Goal: Task Accomplishment & Management: Use online tool/utility

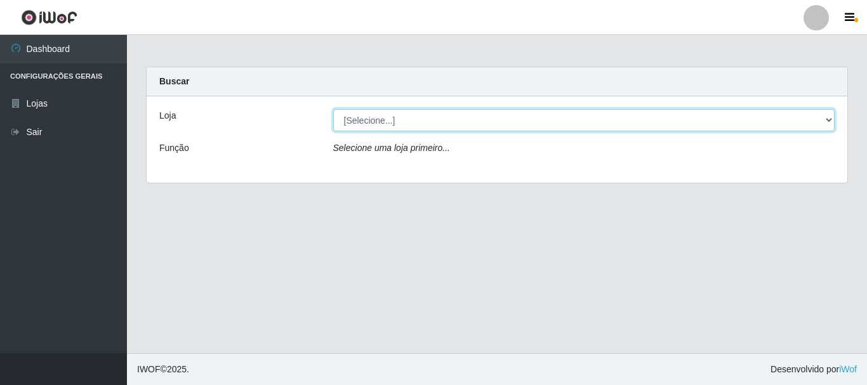
click at [793, 123] on select "[Selecione...] Casatudo BR" at bounding box center [584, 120] width 502 height 22
click at [333, 109] on select "[Selecione...] Casatudo BR" at bounding box center [584, 120] width 502 height 22
click at [488, 126] on select "[Selecione...] Casatudo BR" at bounding box center [584, 120] width 502 height 22
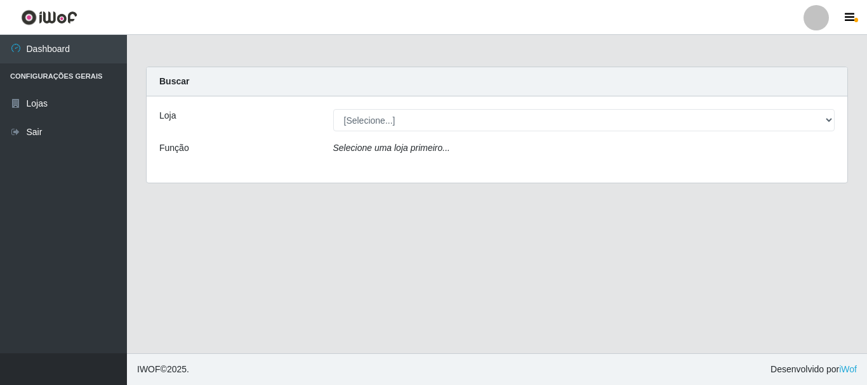
click at [487, 169] on div "Loja [Selecione...] Casatudo BR Função Selecione uma loja primeiro..." at bounding box center [497, 140] width 701 height 86
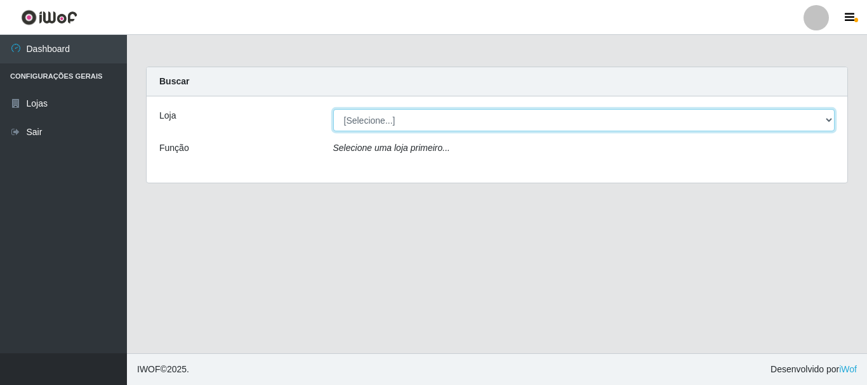
click at [479, 124] on select "[Selecione...] Casatudo BR" at bounding box center [584, 120] width 502 height 22
select select "197"
click at [333, 109] on select "[Selecione...] Casatudo BR" at bounding box center [584, 120] width 502 height 22
drag, startPoint x: 710, startPoint y: 119, endPoint x: 680, endPoint y: 128, distance: 31.1
click at [710, 119] on select "[Selecione...] Casatudo BR" at bounding box center [584, 120] width 502 height 22
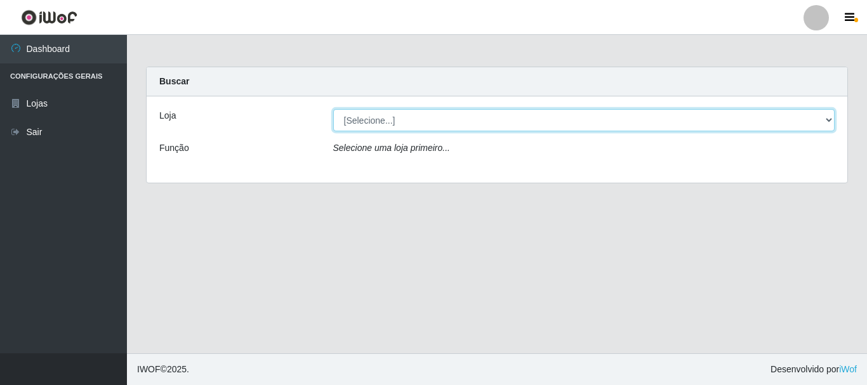
select select "197"
click at [333, 109] on select "[Selecione...] Casatudo BR" at bounding box center [584, 120] width 502 height 22
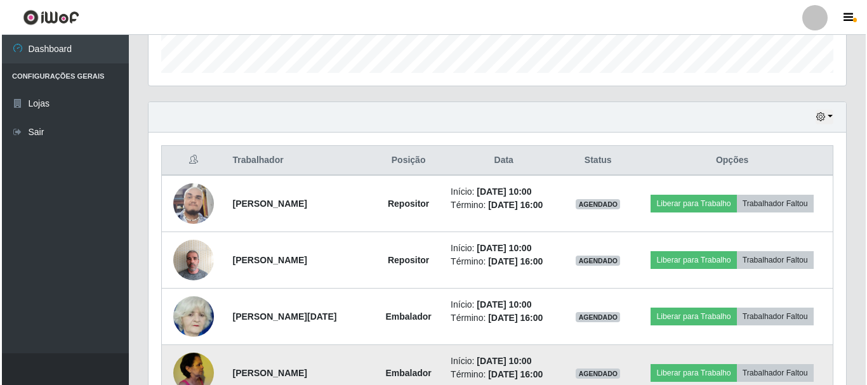
scroll to position [444, 0]
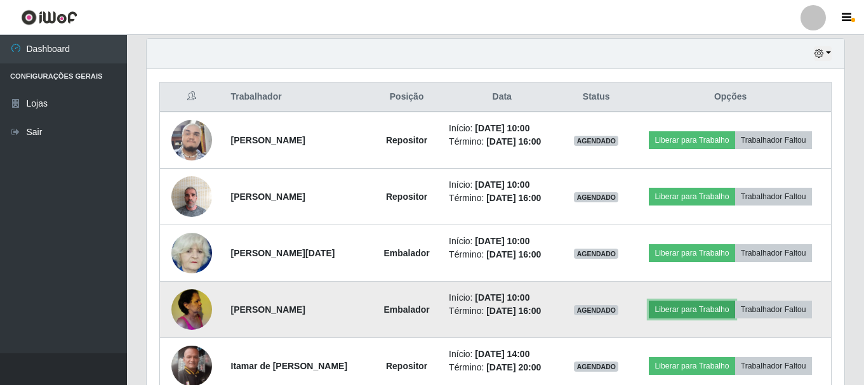
click at [707, 309] on button "Liberar para Trabalho" at bounding box center [692, 310] width 86 height 18
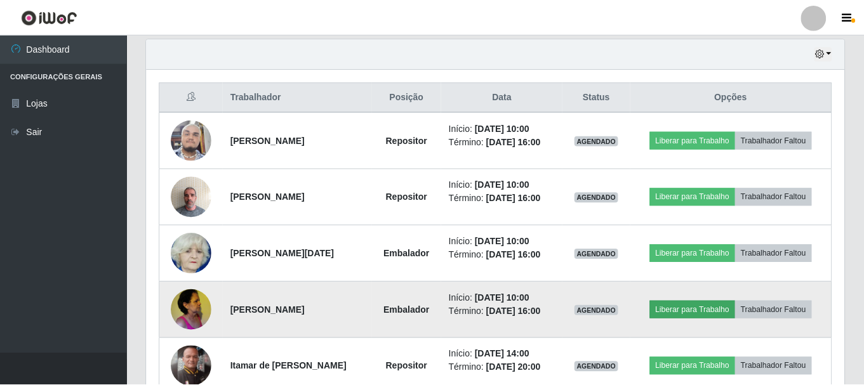
scroll to position [264, 691]
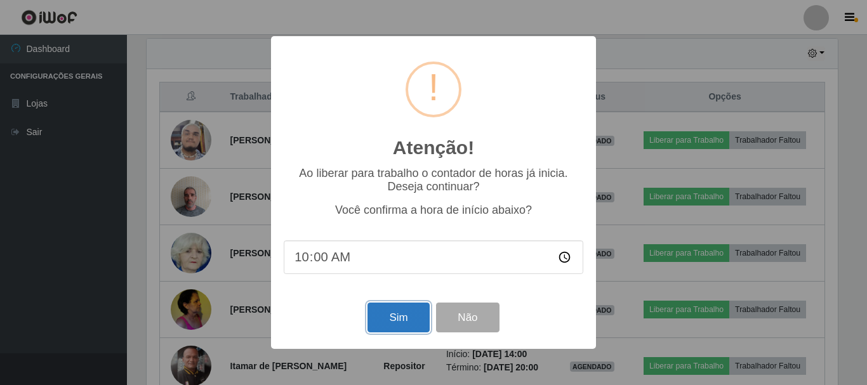
click at [398, 318] on button "Sim" at bounding box center [399, 318] width 62 height 30
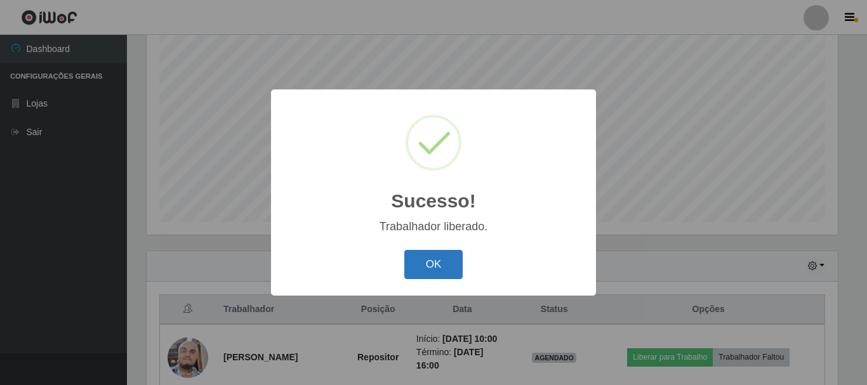
click at [448, 272] on button "OK" at bounding box center [433, 265] width 59 height 30
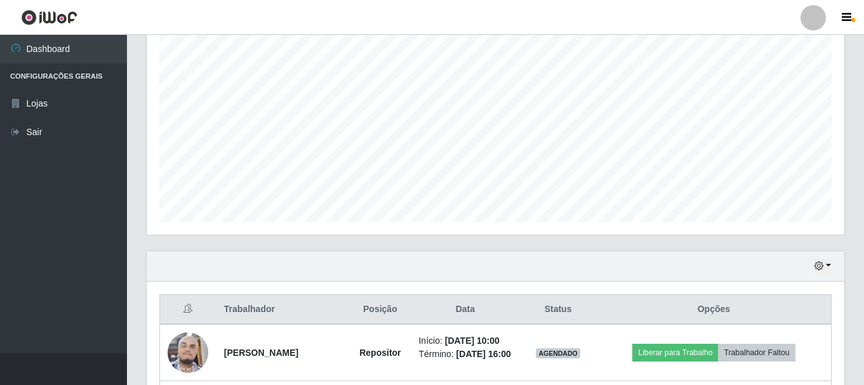
scroll to position [422, 0]
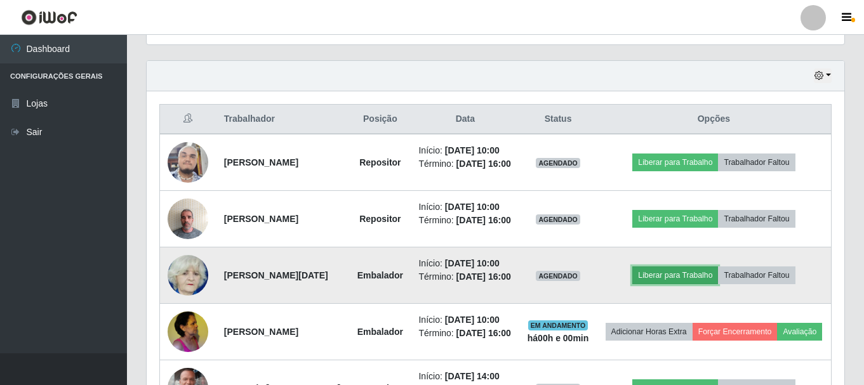
click at [699, 284] on button "Liberar para Trabalho" at bounding box center [675, 276] width 86 height 18
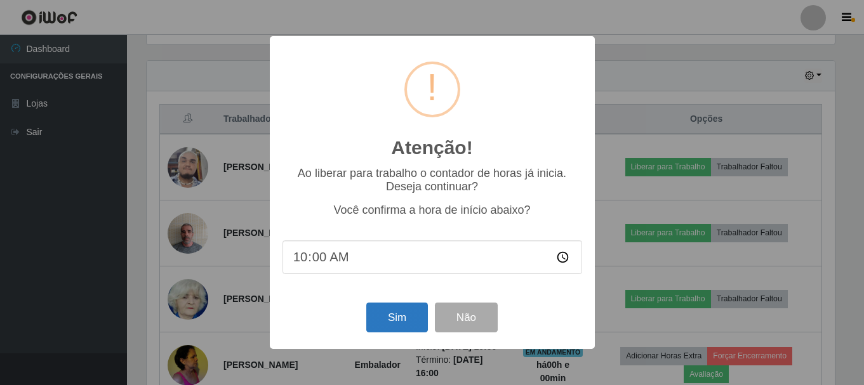
scroll to position [264, 691]
click at [380, 320] on button "Sim" at bounding box center [399, 318] width 62 height 30
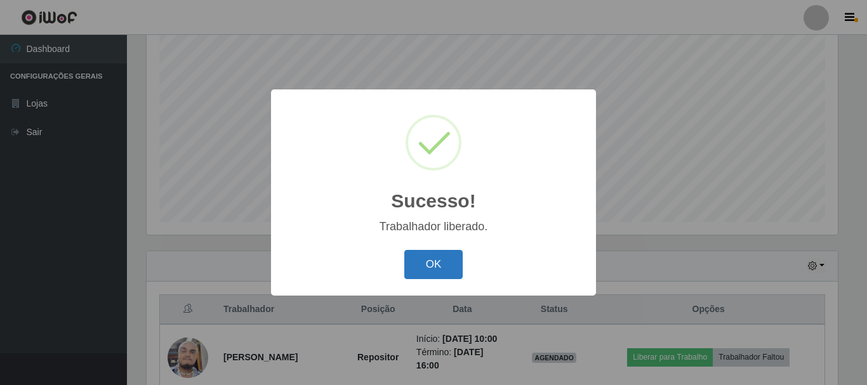
click at [444, 266] on button "OK" at bounding box center [433, 265] width 59 height 30
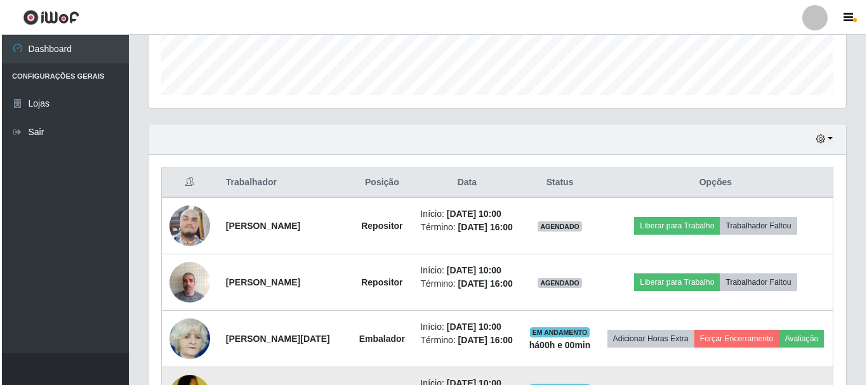
scroll to position [486, 0]
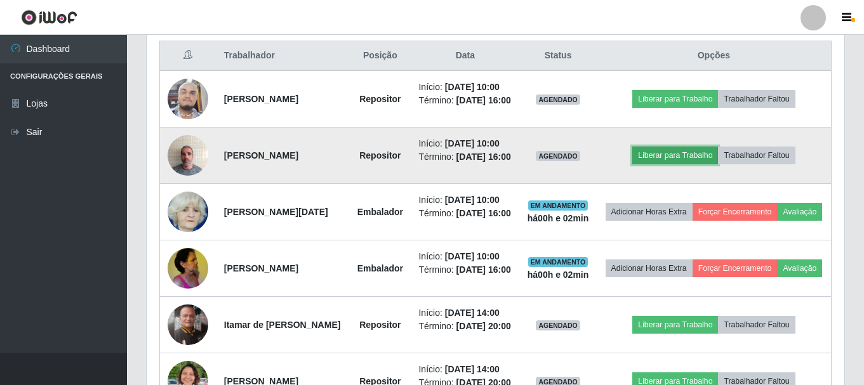
click at [679, 164] on button "Liberar para Trabalho" at bounding box center [675, 156] width 86 height 18
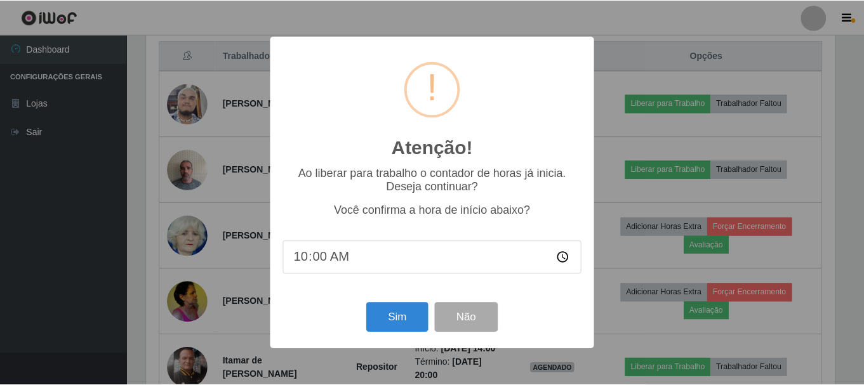
scroll to position [264, 691]
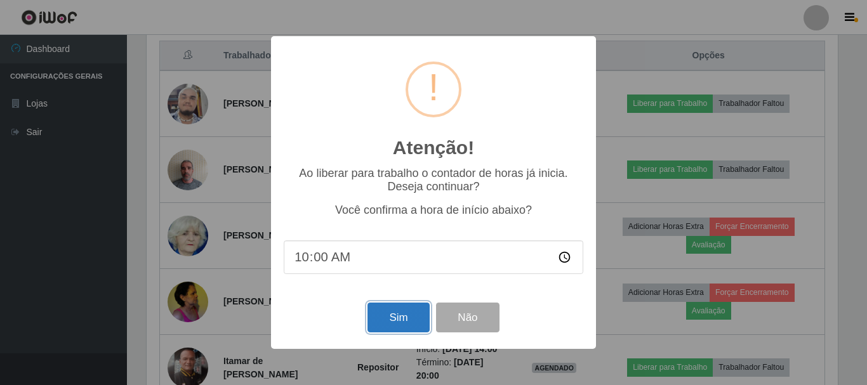
click at [400, 319] on button "Sim" at bounding box center [399, 318] width 62 height 30
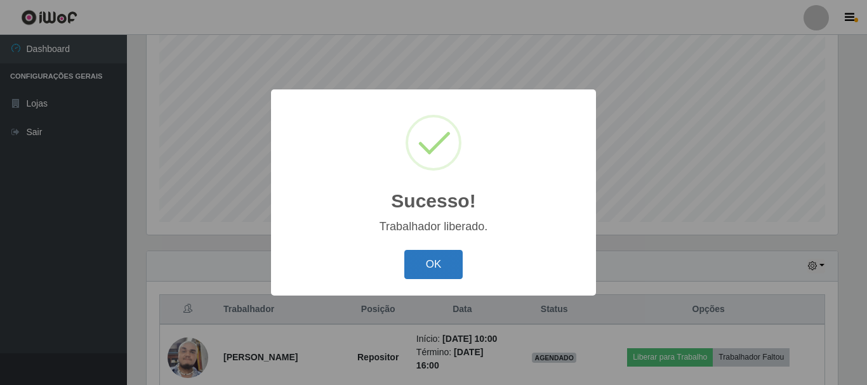
click at [439, 257] on button "OK" at bounding box center [433, 265] width 59 height 30
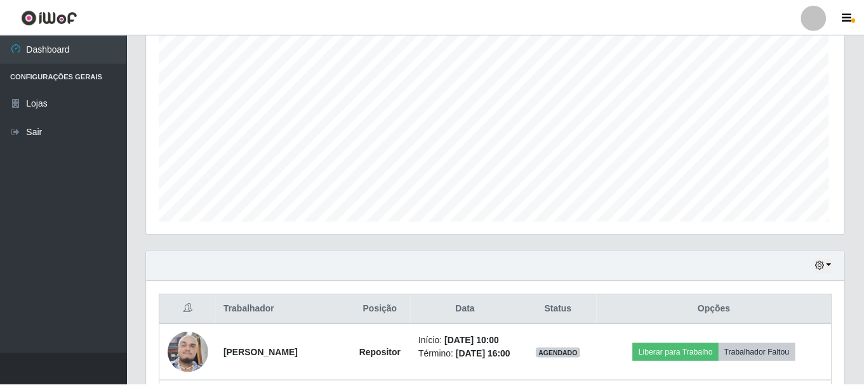
scroll to position [264, 698]
